Goal: Task Accomplishment & Management: Use online tool/utility

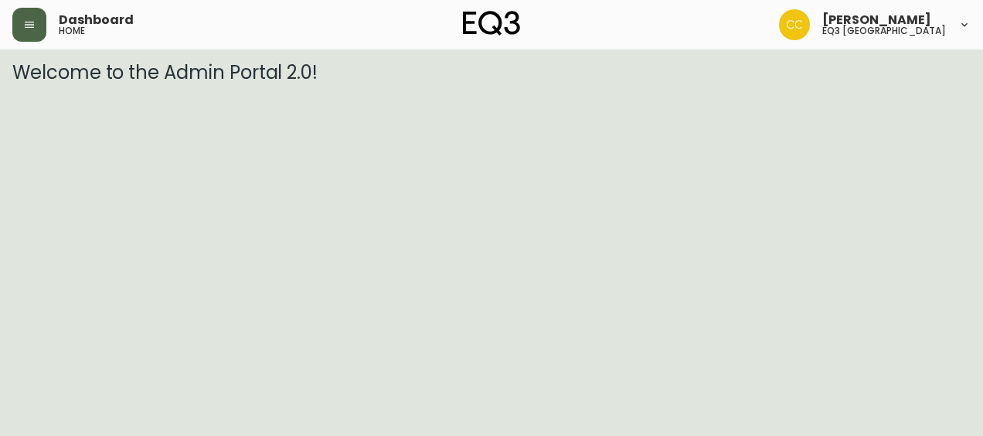
click at [39, 25] on button "button" at bounding box center [29, 25] width 34 height 34
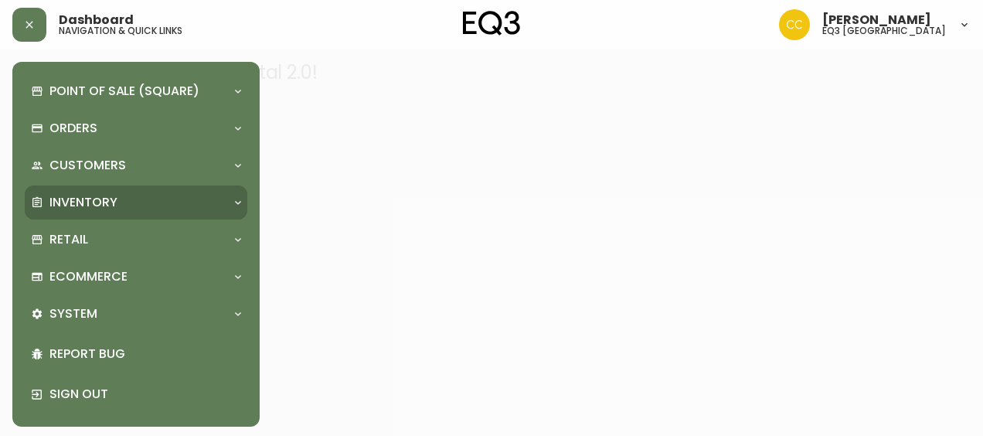
click at [74, 202] on p "Inventory" at bounding box center [83, 202] width 68 height 17
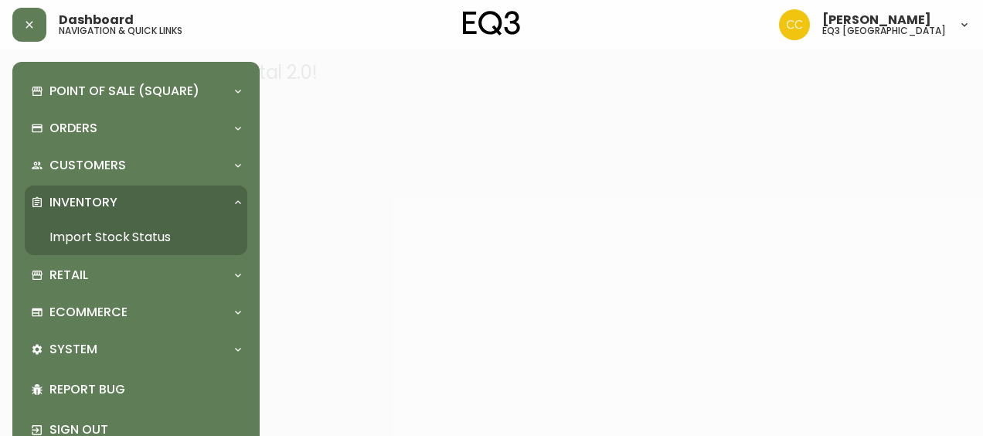
click at [78, 225] on link "Import Stock Status" at bounding box center [136, 237] width 223 height 36
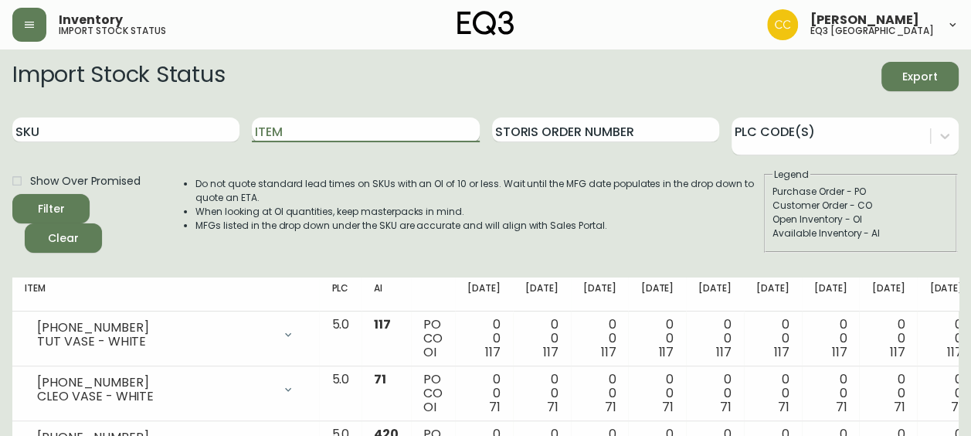
click at [290, 128] on input "Item" at bounding box center [365, 129] width 227 height 25
type input "s&s"
click at [12, 194] on button "Filter" at bounding box center [50, 208] width 77 height 29
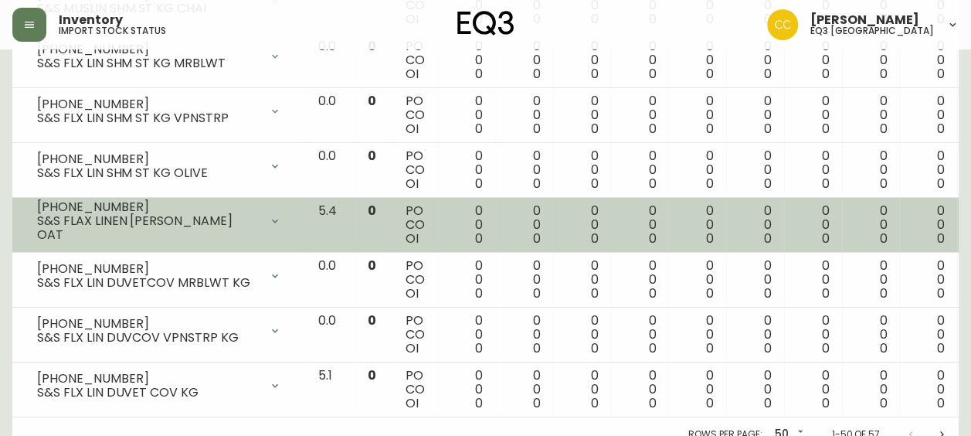
scroll to position [2638, 0]
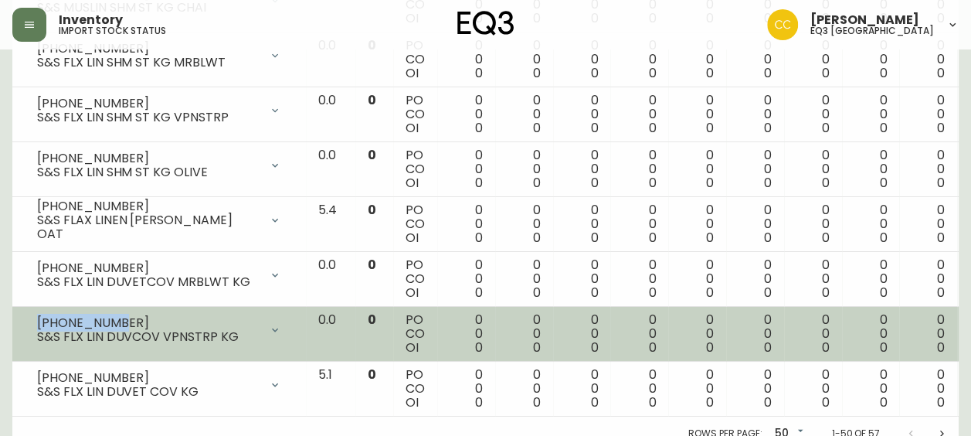
drag, startPoint x: 112, startPoint y: 304, endPoint x: 37, endPoint y: 307, distance: 75.0
click at [37, 316] on div "[PHONE_NUMBER]" at bounding box center [148, 323] width 223 height 14
copy div "[PHONE_NUMBER]"
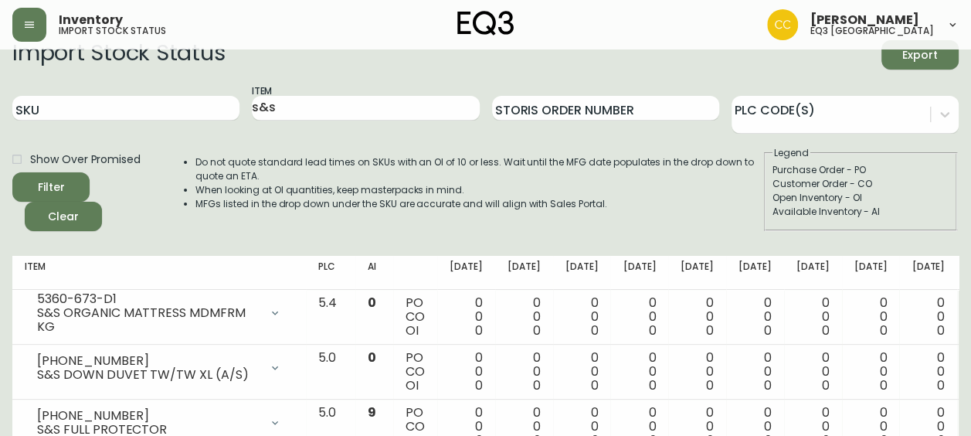
scroll to position [0, 0]
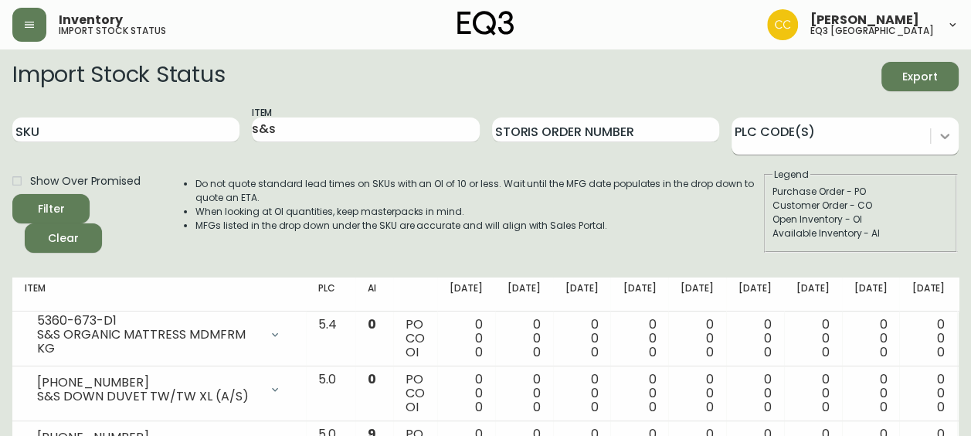
click at [947, 134] on icon at bounding box center [944, 135] width 15 height 15
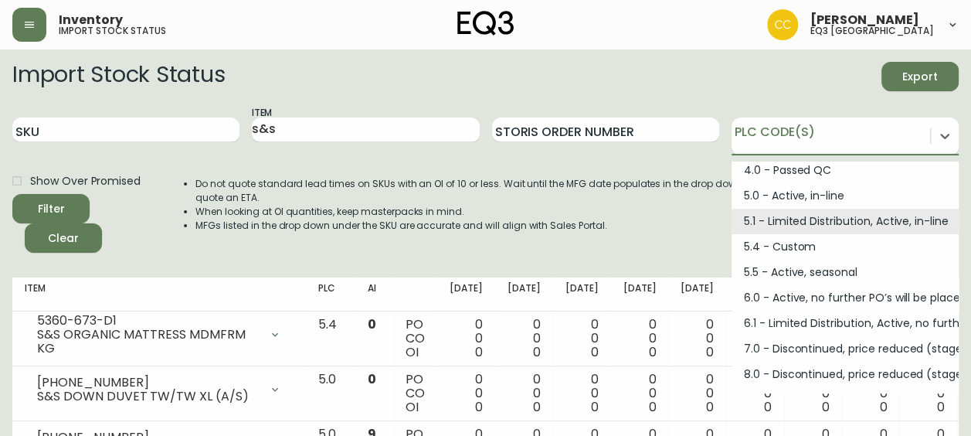
scroll to position [186, 0]
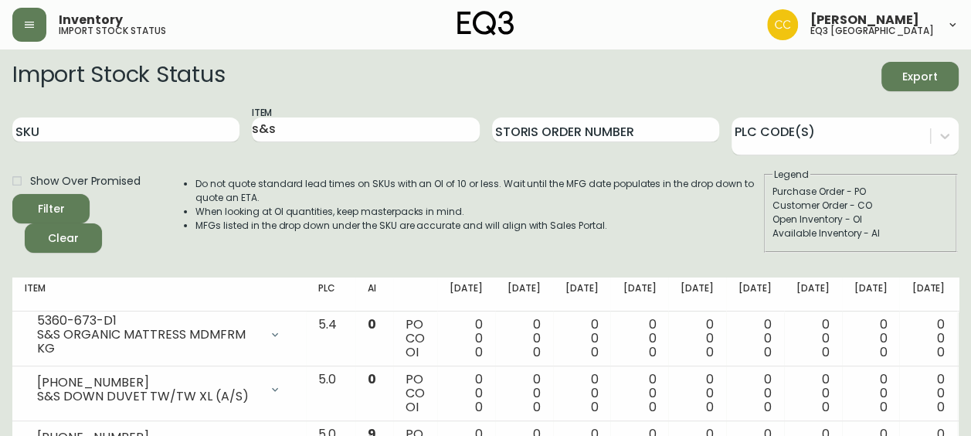
click at [19, 19] on button "button" at bounding box center [29, 25] width 34 height 34
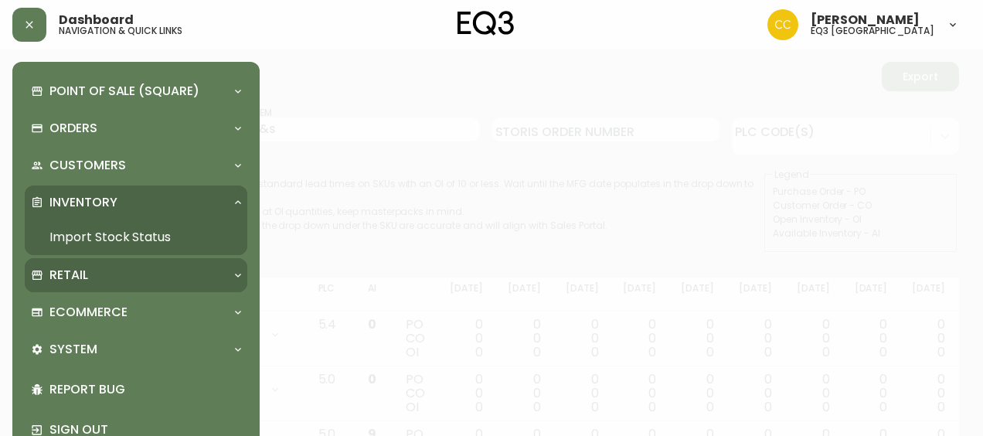
click at [111, 270] on div "Retail" at bounding box center [128, 275] width 195 height 17
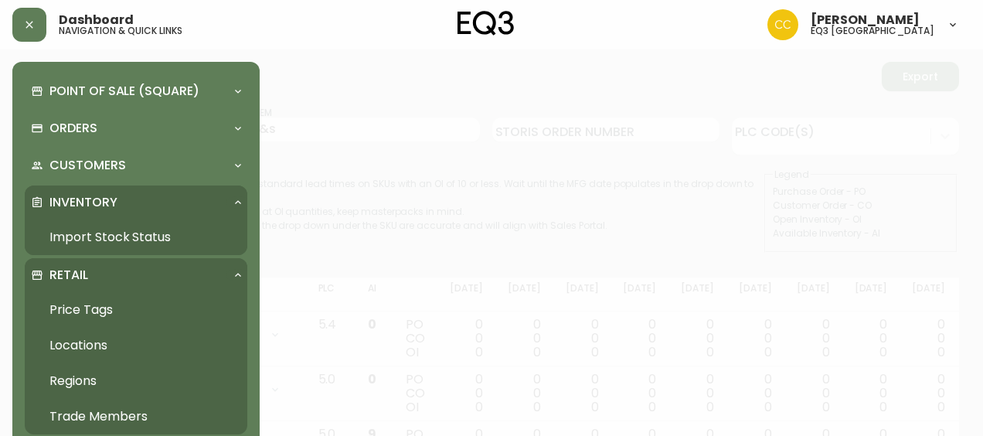
click at [99, 311] on link "Price Tags" at bounding box center [136, 310] width 223 height 36
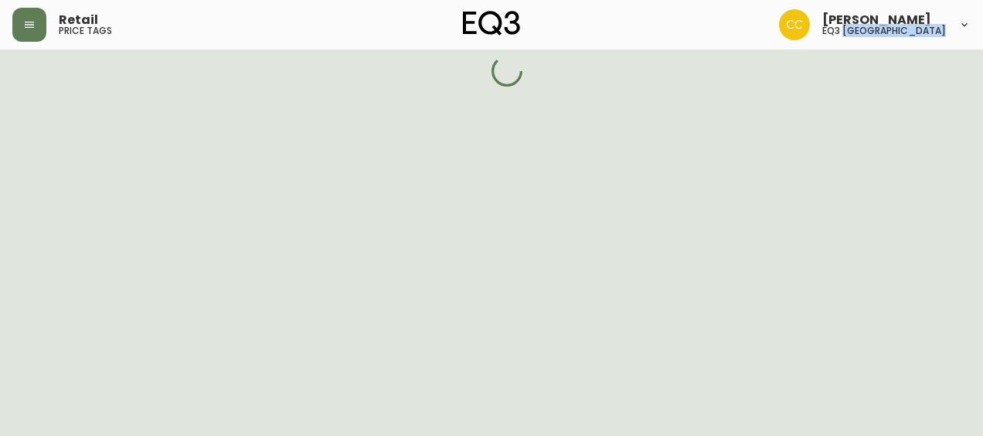
drag, startPoint x: 99, startPoint y: 311, endPoint x: 124, endPoint y: 179, distance: 133.7
click at [124, 62] on html "Retail price tags [PERSON_NAME] eq3 [GEOGRAPHIC_DATA]" at bounding box center [491, 31] width 983 height 62
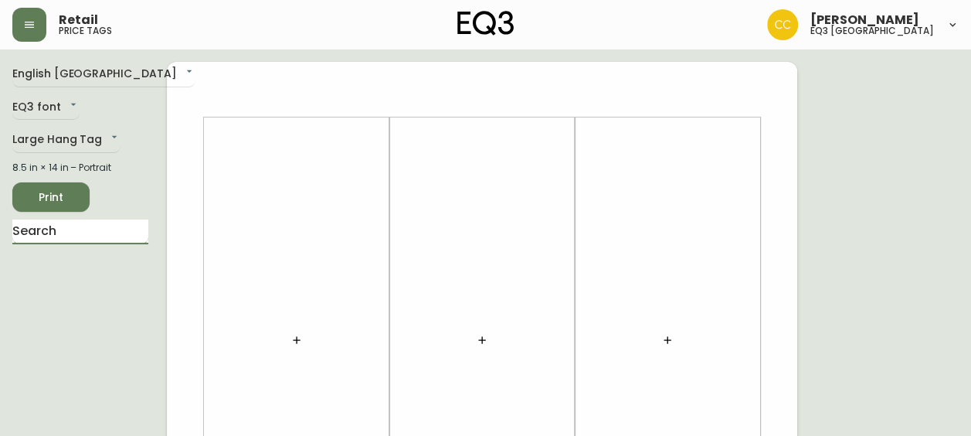
drag, startPoint x: 124, startPoint y: 179, endPoint x: 85, endPoint y: 227, distance: 61.6
click at [85, 227] on input "text" at bounding box center [80, 231] width 136 height 25
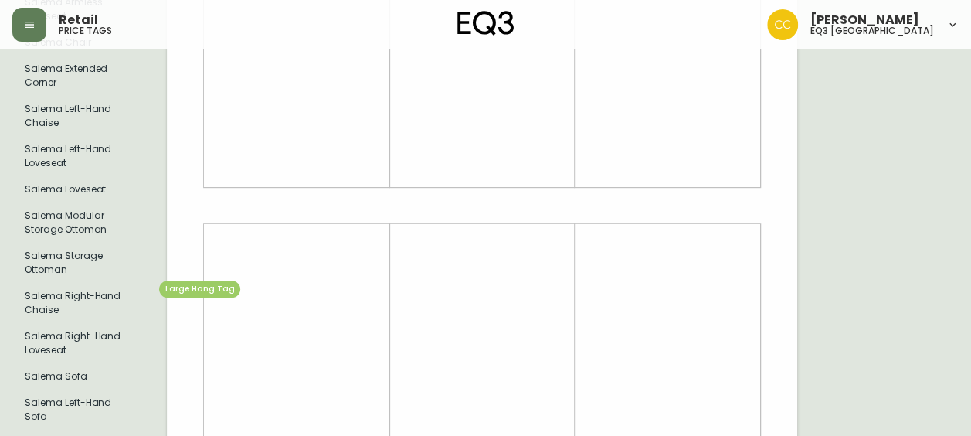
scroll to position [376, 0]
type input "SALEMA"
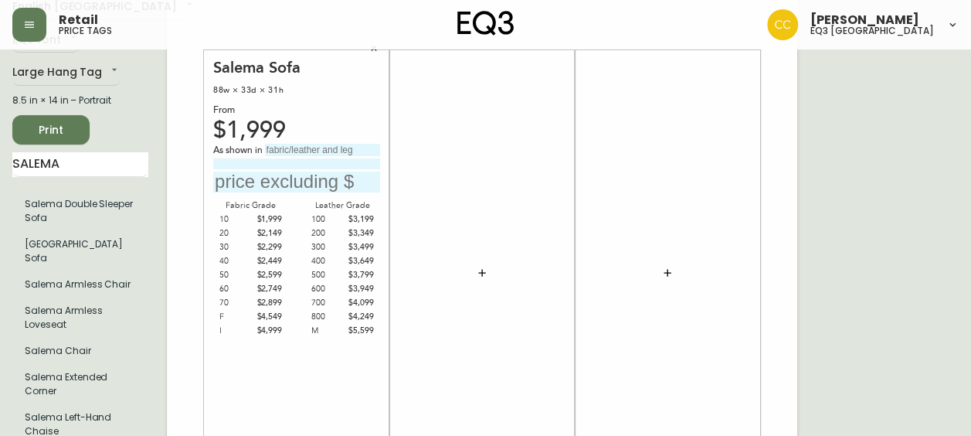
scroll to position [66, 0]
click at [311, 149] on input "text" at bounding box center [322, 151] width 115 height 12
type input "r"
click at [346, 137] on div "$1,999" at bounding box center [296, 131] width 167 height 14
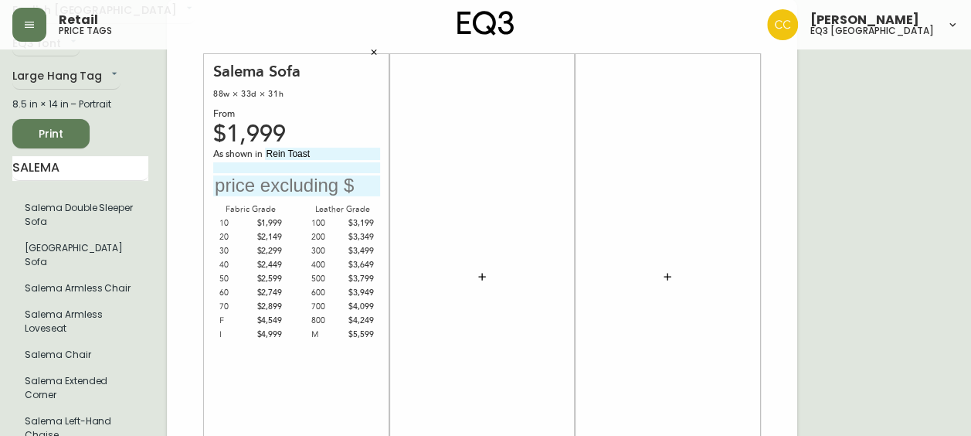
scroll to position [0, 0]
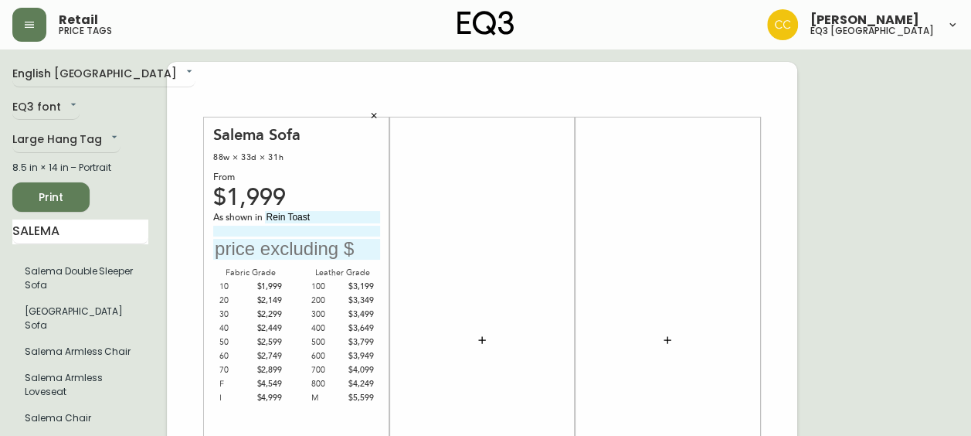
click at [338, 217] on input "Rein Toast" at bounding box center [322, 217] width 115 height 12
type input "Rein Toast Grade 200"
click at [305, 245] on input "text" at bounding box center [296, 249] width 167 height 21
type input "$3349"
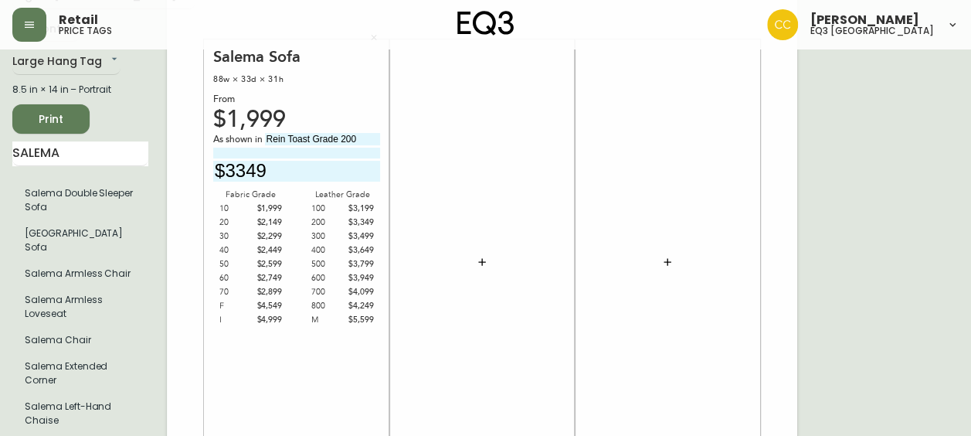
scroll to position [77, 0]
click at [56, 121] on span "Print" at bounding box center [51, 120] width 53 height 19
click at [53, 121] on span "Print" at bounding box center [51, 120] width 53 height 19
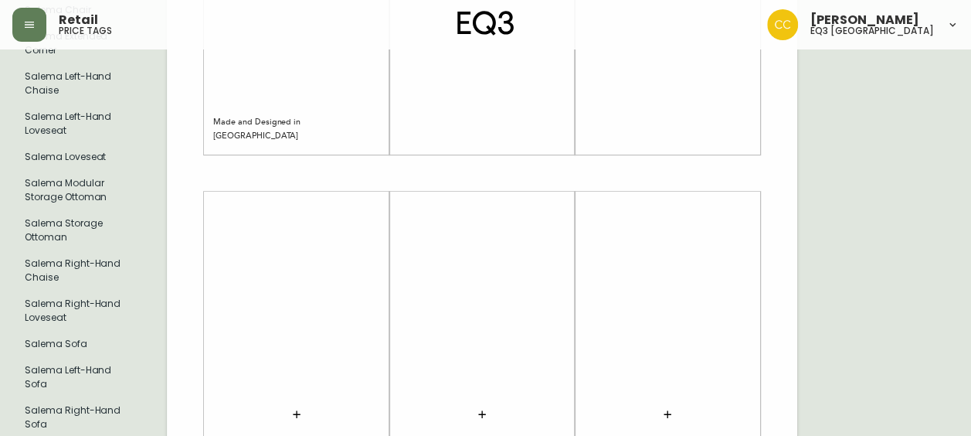
scroll to position [410, 0]
click at [921, 368] on div "English [GEOGRAPHIC_DATA] en_CA EQ3 font EQ3 Large Hang Tag large 8.5 in × 14 i…" at bounding box center [485, 171] width 947 height 1039
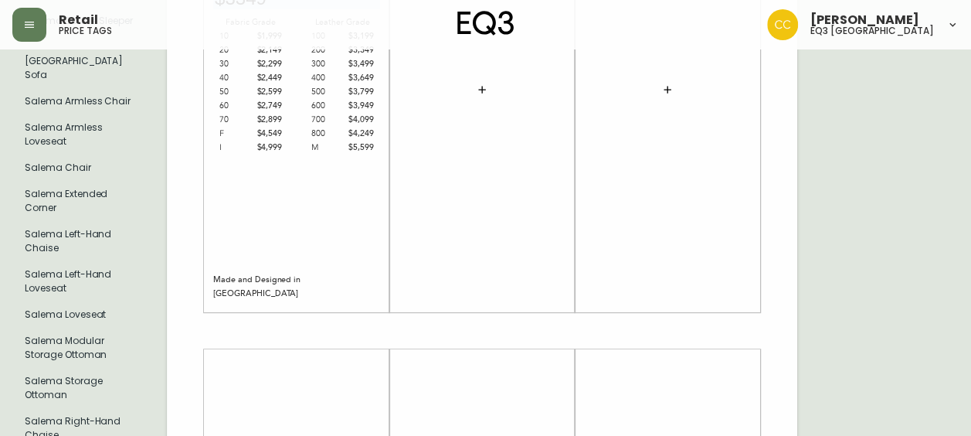
scroll to position [0, 0]
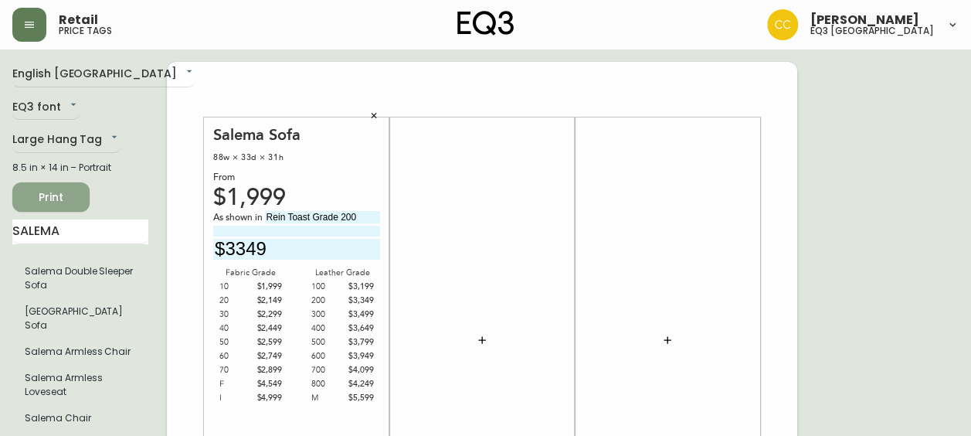
click at [65, 202] on span "Print" at bounding box center [51, 197] width 53 height 19
click at [70, 202] on span "Print" at bounding box center [51, 197] width 53 height 19
